Goal: Information Seeking & Learning: Learn about a topic

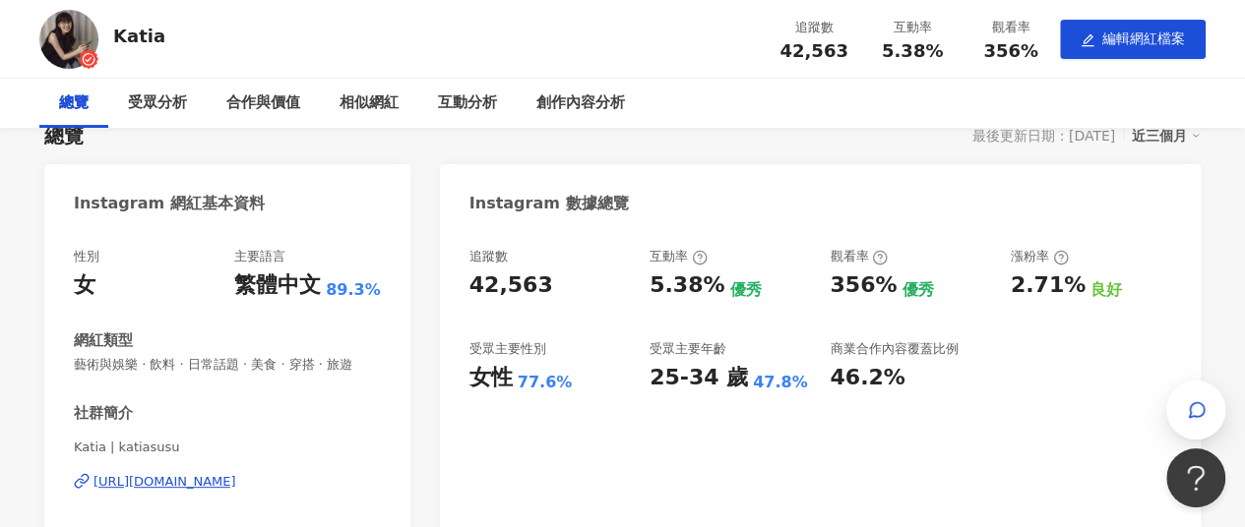
scroll to position [197, 0]
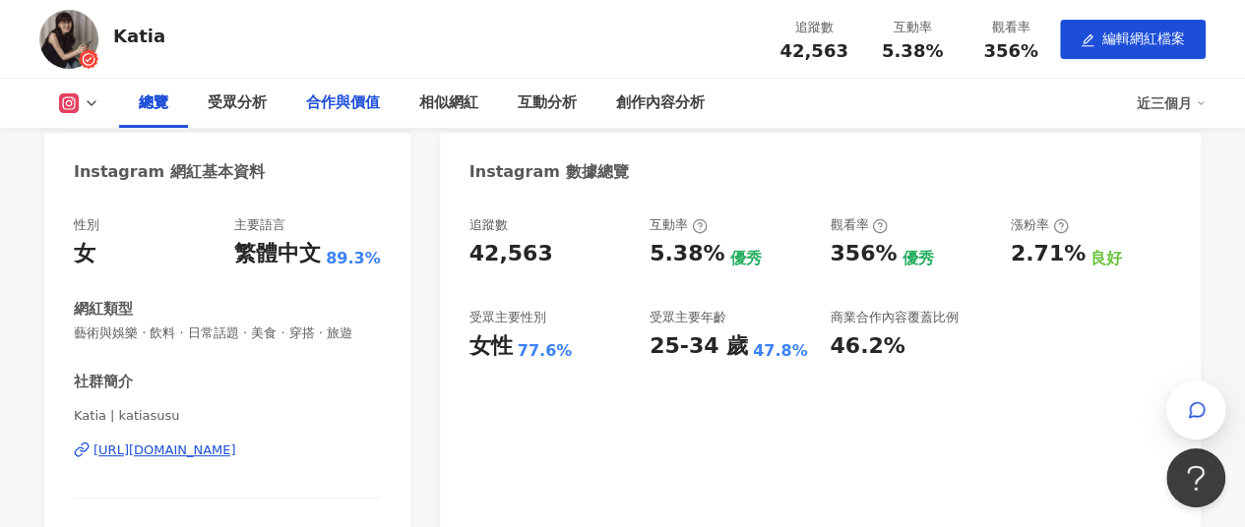
click at [364, 105] on div "合作與價值" at bounding box center [343, 104] width 74 height 24
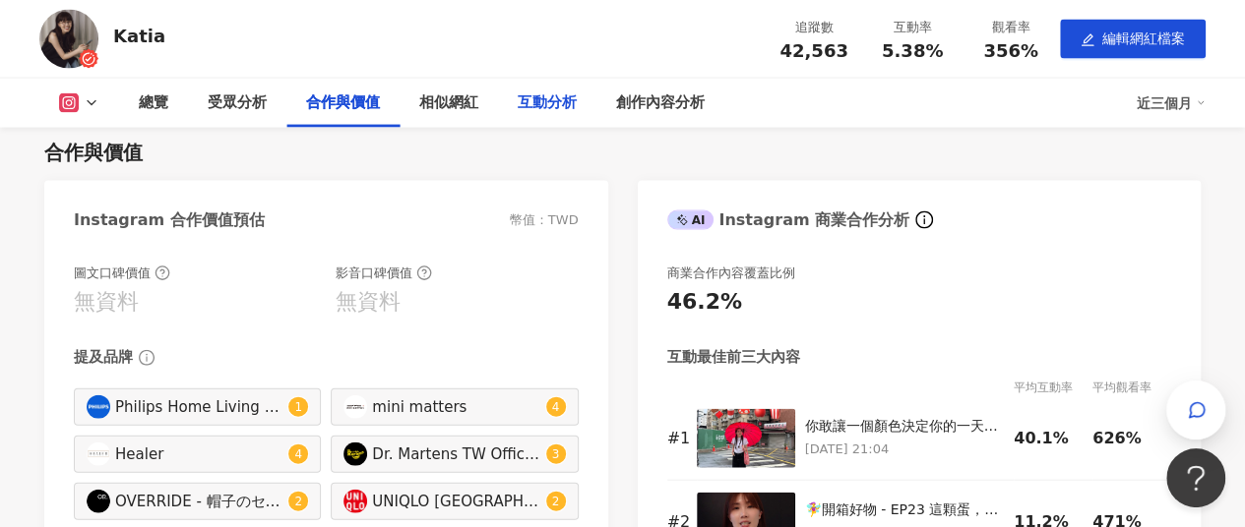
click at [528, 104] on div "互動分析" at bounding box center [547, 104] width 59 height 24
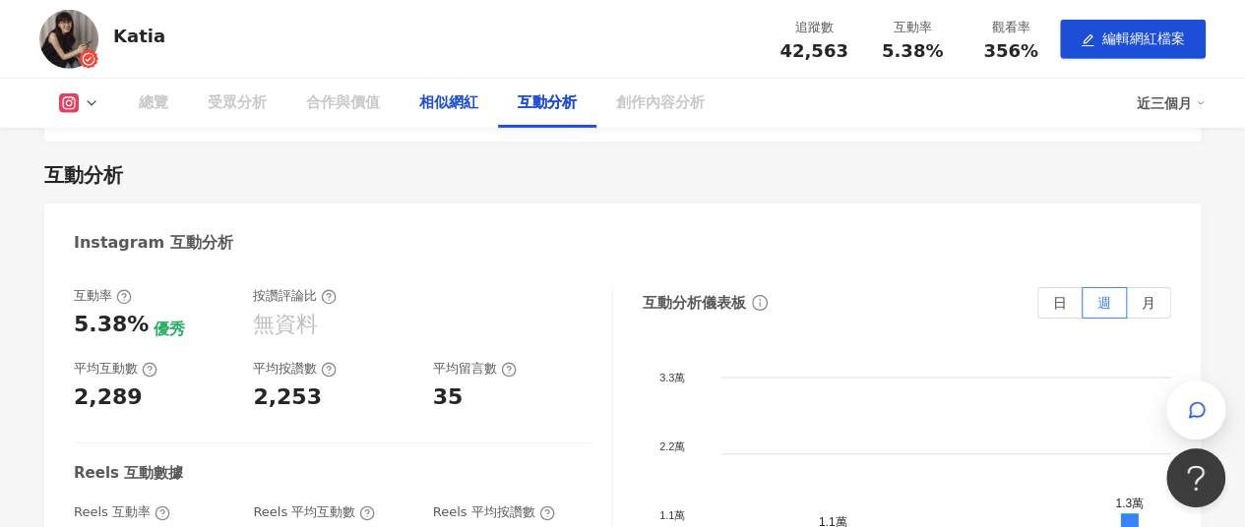
click at [459, 115] on div "相似網紅" at bounding box center [448, 103] width 98 height 49
click at [674, 109] on div "創作內容分析" at bounding box center [660, 104] width 89 height 24
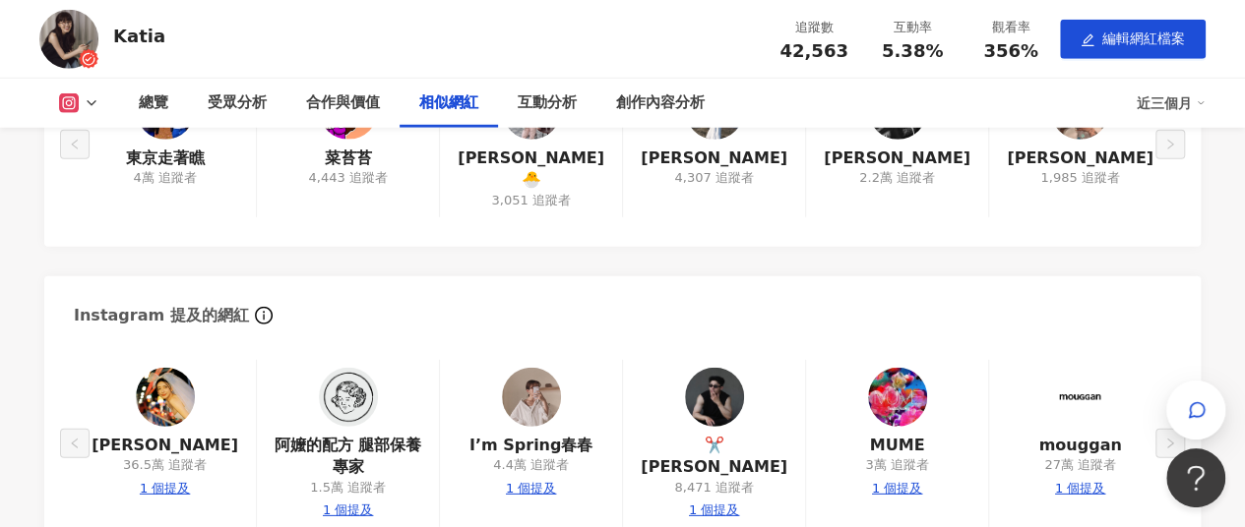
scroll to position [2824, 0]
